Goal: Book appointment/travel/reservation

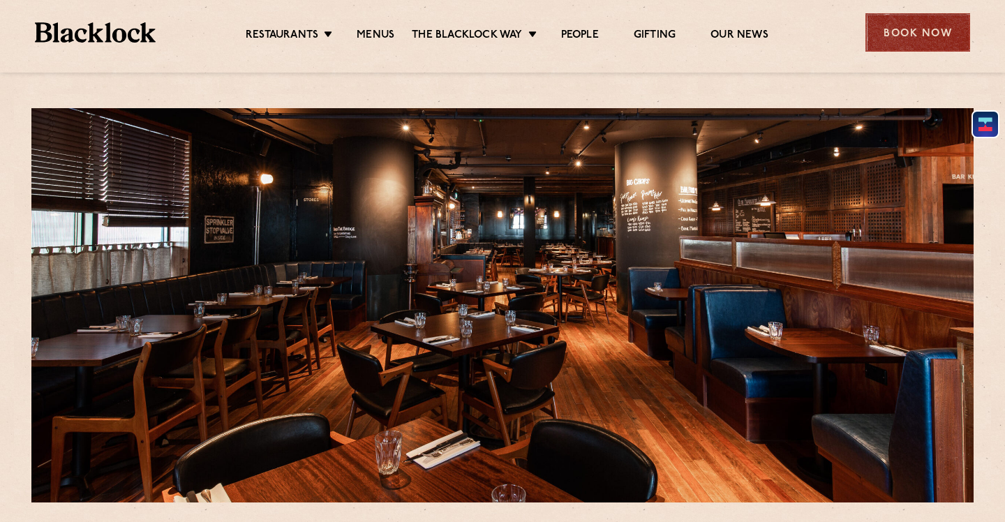
click at [933, 50] on div "Book Now" at bounding box center [918, 32] width 105 height 38
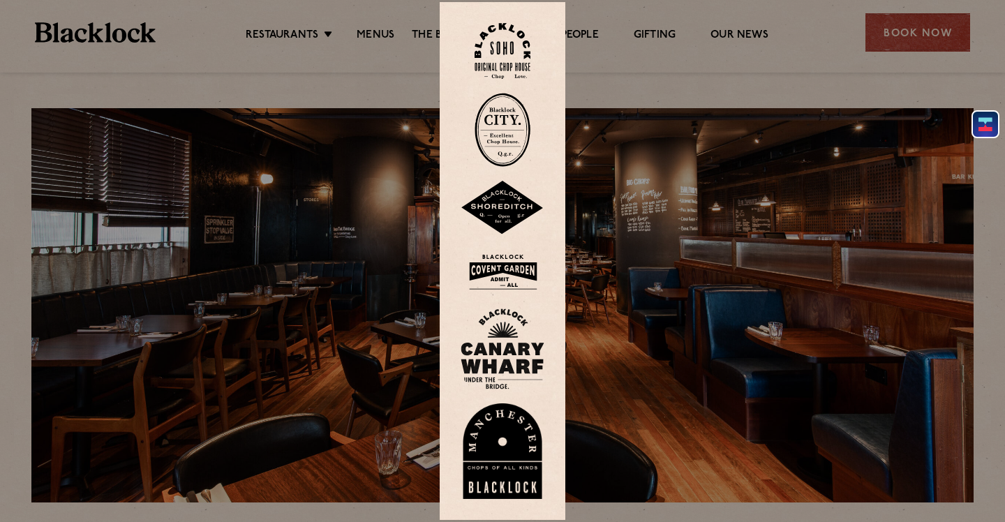
click at [513, 333] on img at bounding box center [503, 349] width 84 height 81
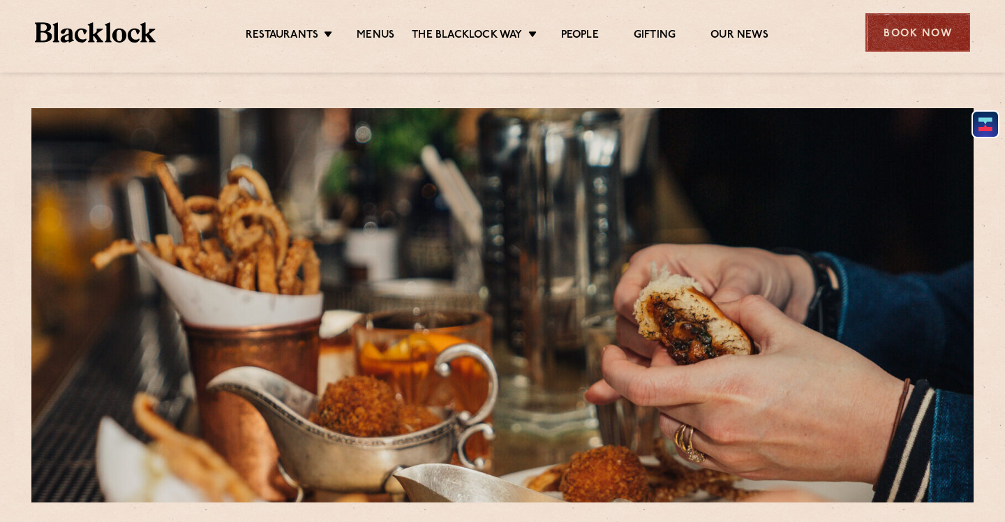
click at [900, 51] on div "Book Now" at bounding box center [918, 32] width 105 height 38
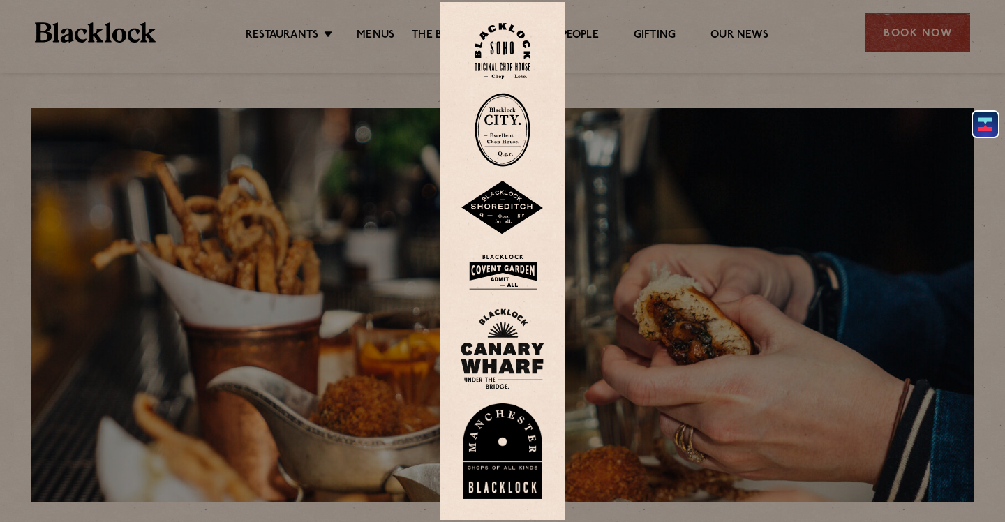
click at [507, 349] on img at bounding box center [503, 349] width 84 height 81
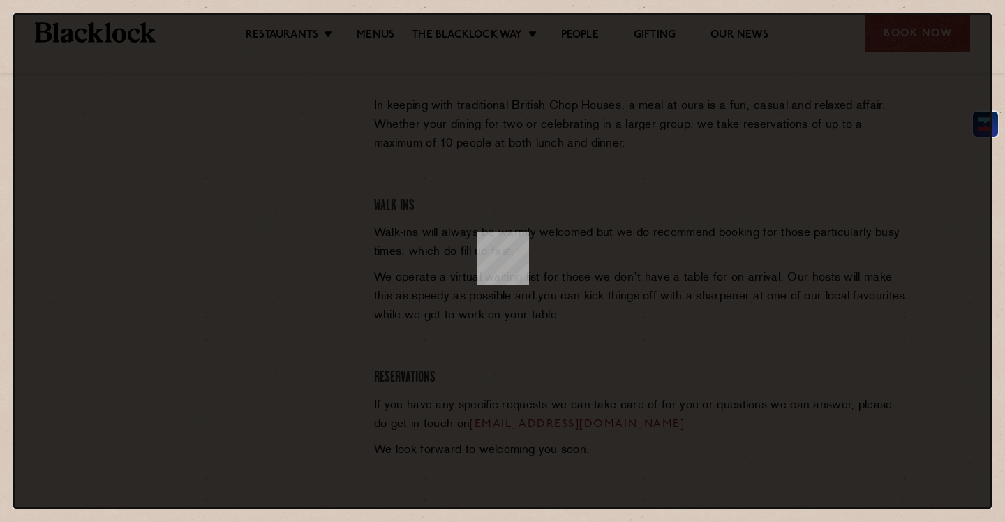
click at [230, 137] on dialog at bounding box center [502, 261] width 979 height 496
